Goal: Task Accomplishment & Management: Use online tool/utility

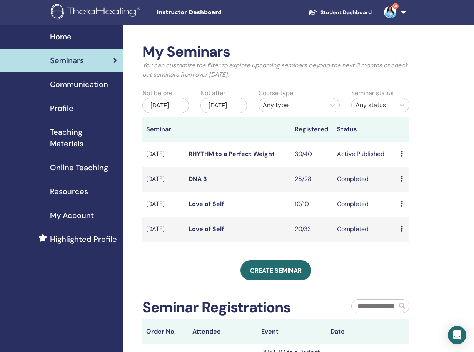
click at [402, 157] on icon at bounding box center [401, 153] width 2 height 6
click at [408, 190] on link "Attendees" at bounding box center [407, 191] width 29 height 8
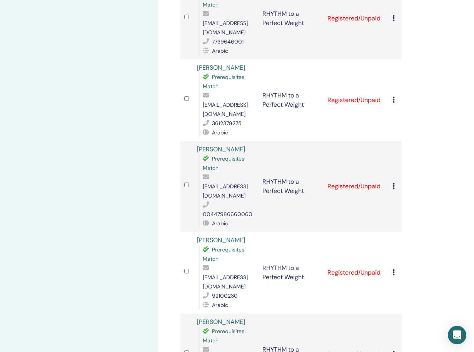
scroll to position [1348, 0]
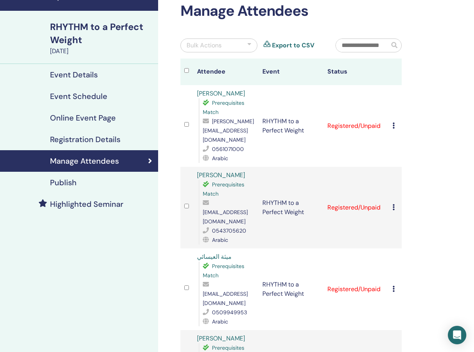
scroll to position [40, 0]
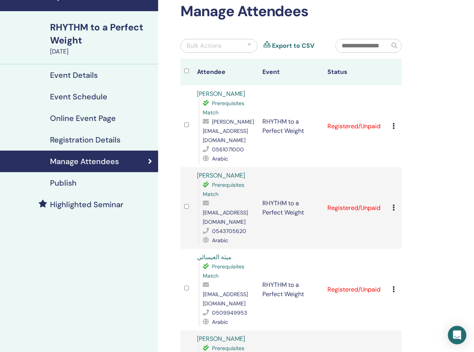
click at [249, 44] on div at bounding box center [249, 45] width 4 height 9
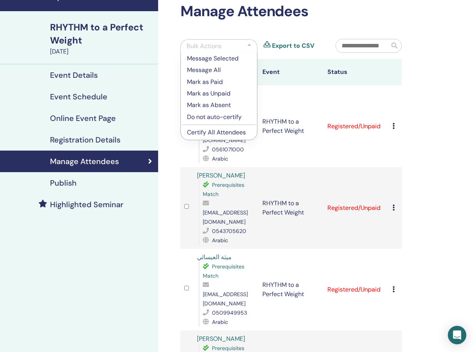
click at [221, 131] on p "Certify All Attendees" at bounding box center [219, 132] width 64 height 9
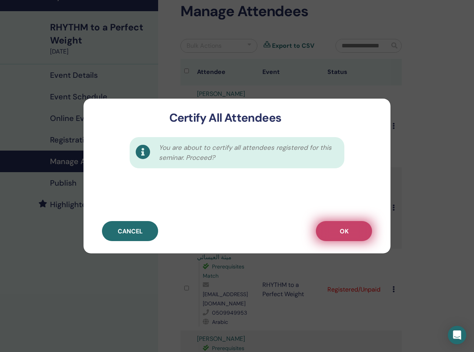
click at [342, 232] on span "OK" at bounding box center [344, 231] width 9 height 8
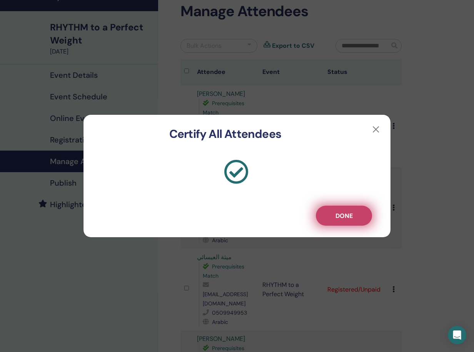
click at [346, 217] on span "Done" at bounding box center [343, 216] width 17 height 8
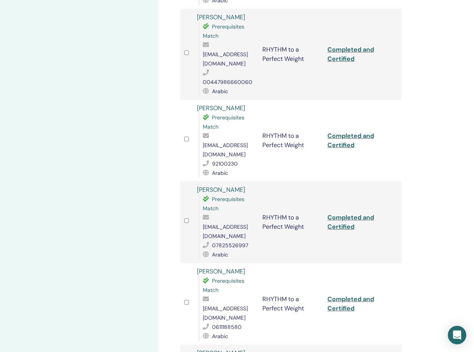
scroll to position [1412, 0]
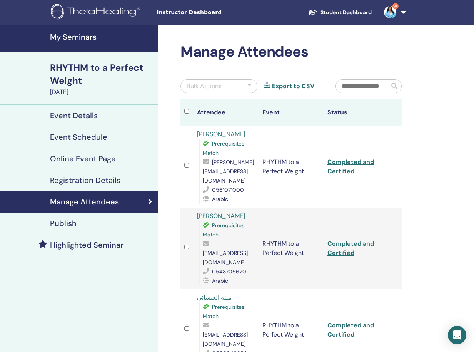
scroll to position [0, 0]
